Goal: Use online tool/utility

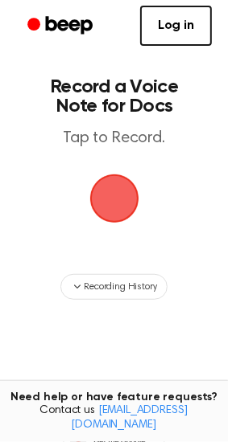
click at [129, 214] on span "button" at bounding box center [114, 199] width 64 height 64
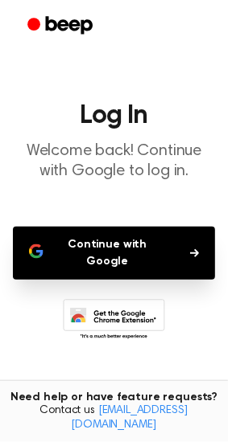
click at [181, 240] on button "Continue with Google" at bounding box center [114, 253] width 202 height 53
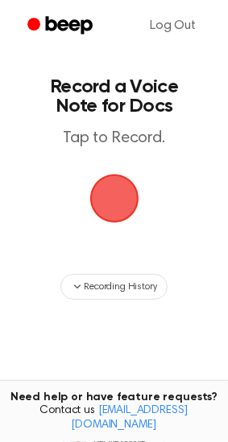
click at [119, 206] on span "button" at bounding box center [113, 198] width 69 height 69
click at [119, 206] on span "button" at bounding box center [113, 198] width 55 height 55
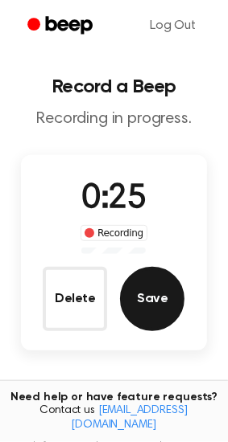
click at [168, 324] on button "Save" at bounding box center [152, 299] width 64 height 64
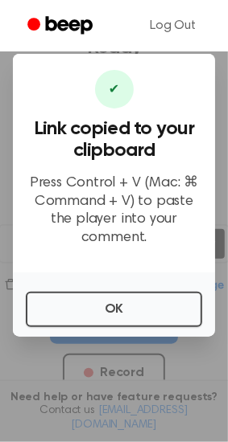
scroll to position [61, 0]
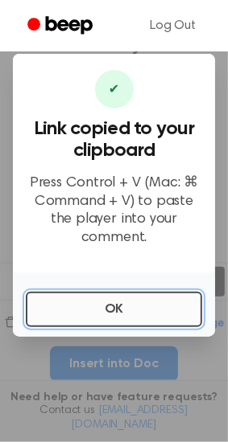
click at [117, 302] on button "OK" at bounding box center [114, 309] width 176 height 35
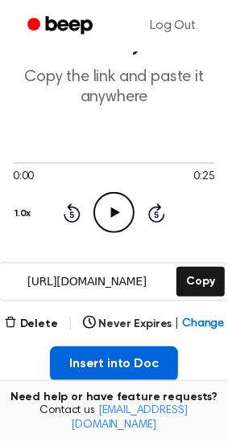
click at [114, 348] on button "Insert into Doc" at bounding box center [114, 364] width 128 height 35
